Goal: Task Accomplishment & Management: Manage account settings

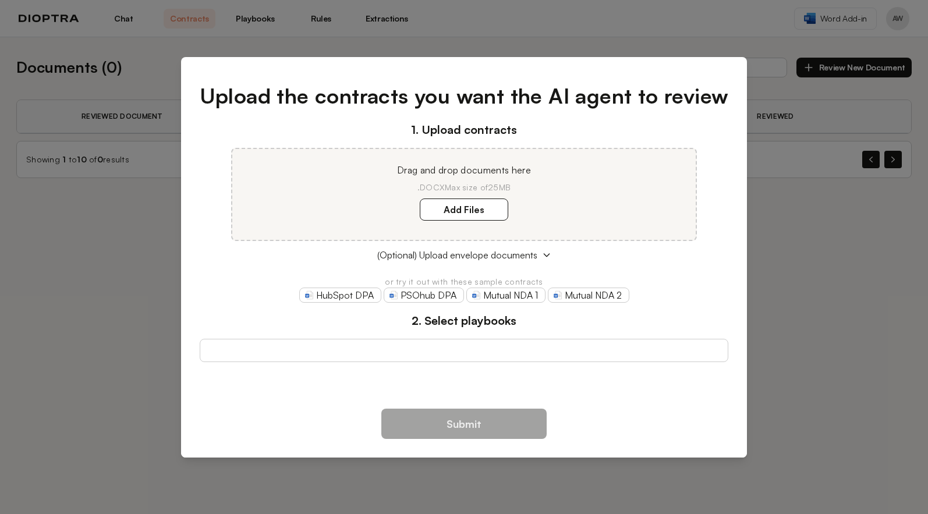
click at [100, 224] on div "Upload the contracts you want the AI agent to review 1. Upload contracts Drag a…" at bounding box center [464, 257] width 928 height 514
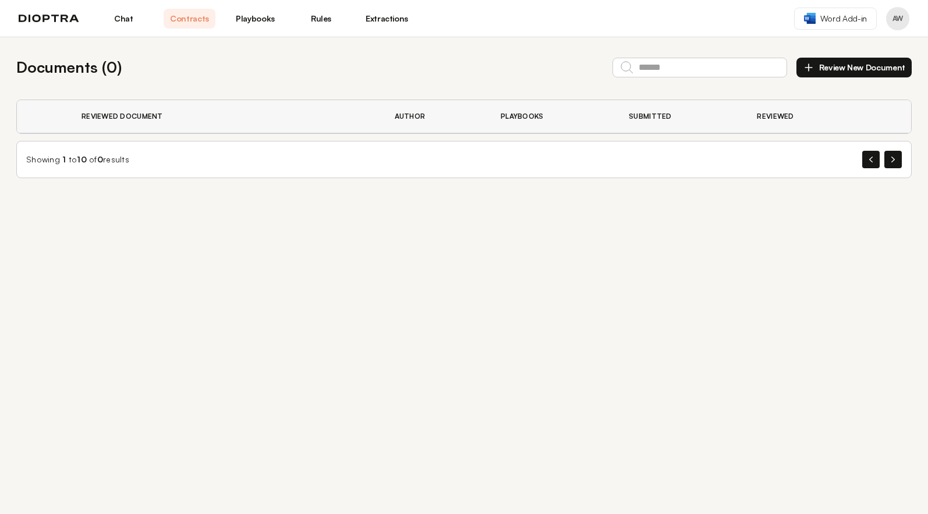
click at [247, 19] on link "Playbooks" at bounding box center [255, 19] width 52 height 20
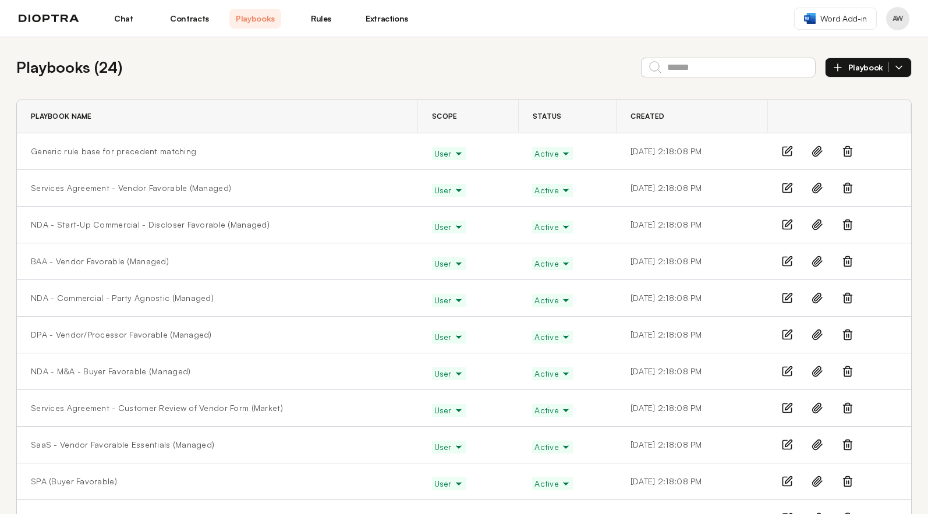
click at [842, 150] on icon at bounding box center [848, 151] width 12 height 12
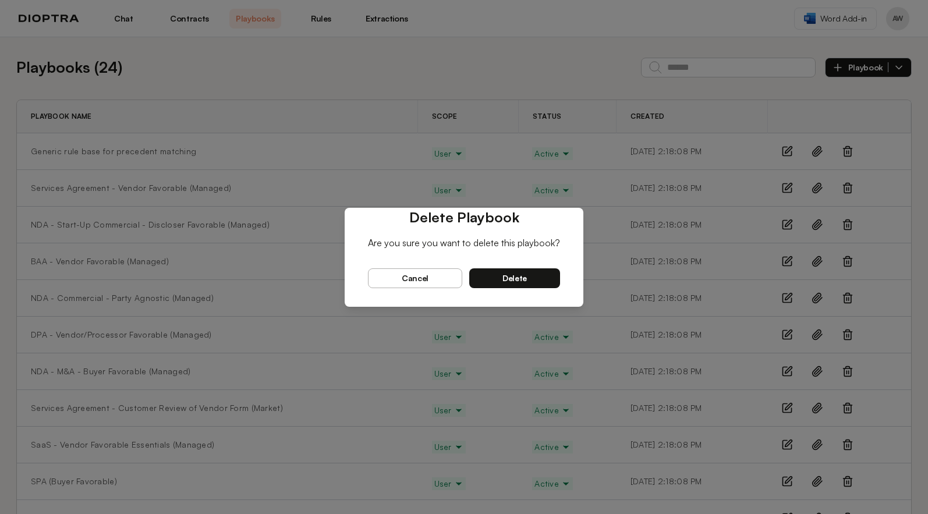
click at [516, 278] on span "delete" at bounding box center [514, 278] width 24 height 10
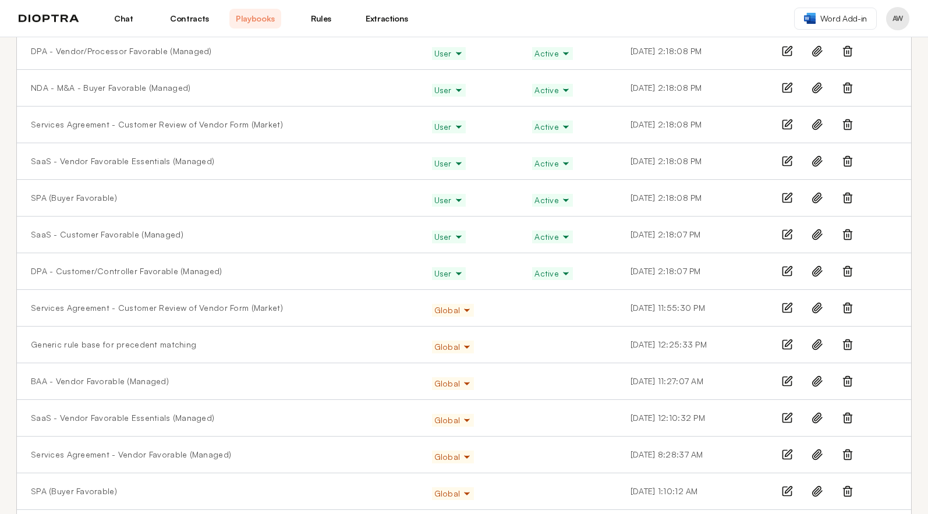
scroll to position [246, 0]
click at [848, 345] on line at bounding box center [848, 346] width 0 height 3
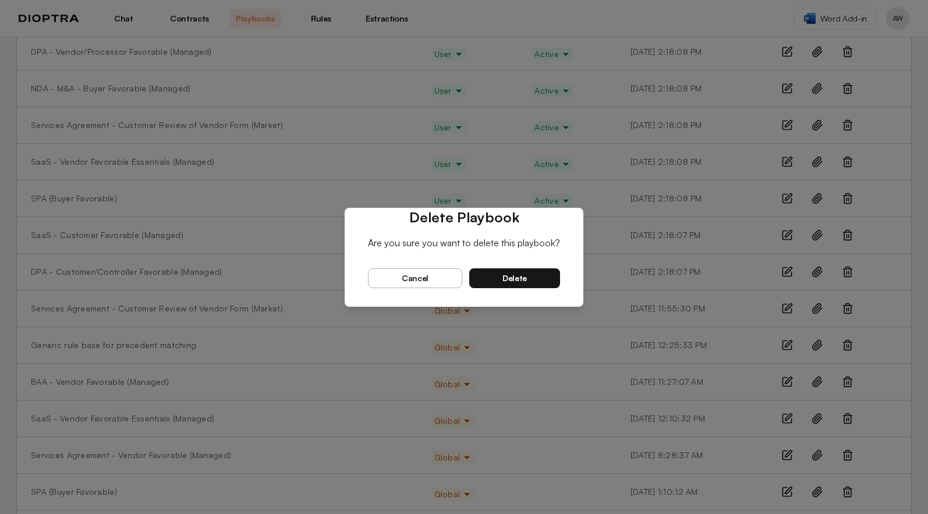
click at [533, 276] on button "delete" at bounding box center [514, 278] width 91 height 20
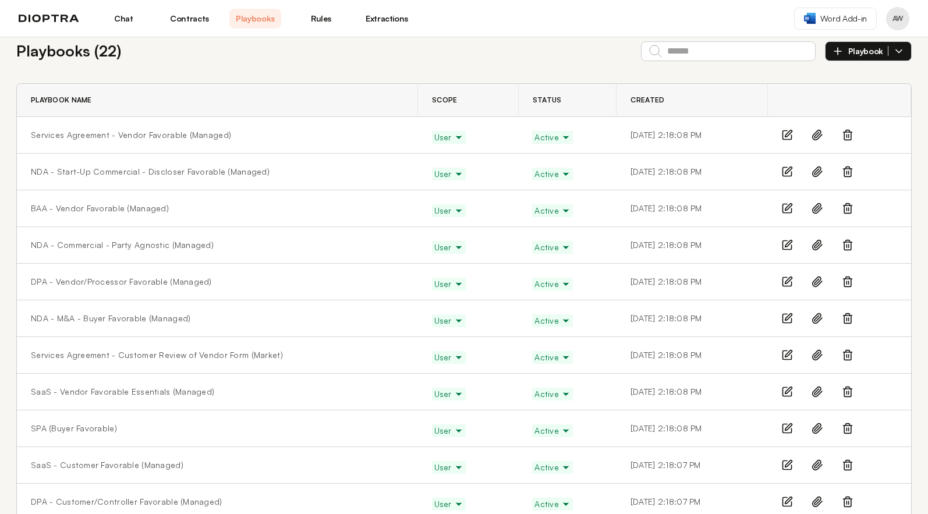
scroll to position [0, 0]
